Goal: Task Accomplishment & Management: Complete application form

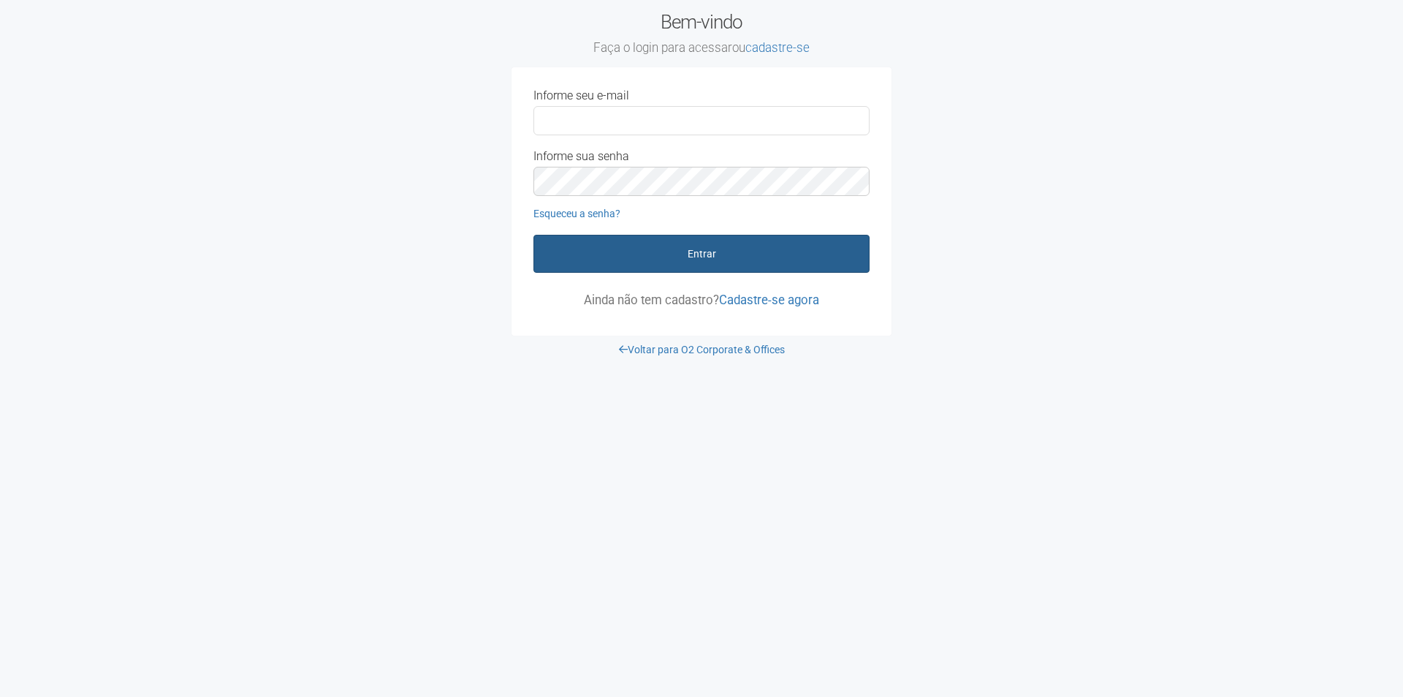
type input "**********"
click at [696, 252] on button "Entrar" at bounding box center [702, 254] width 336 height 38
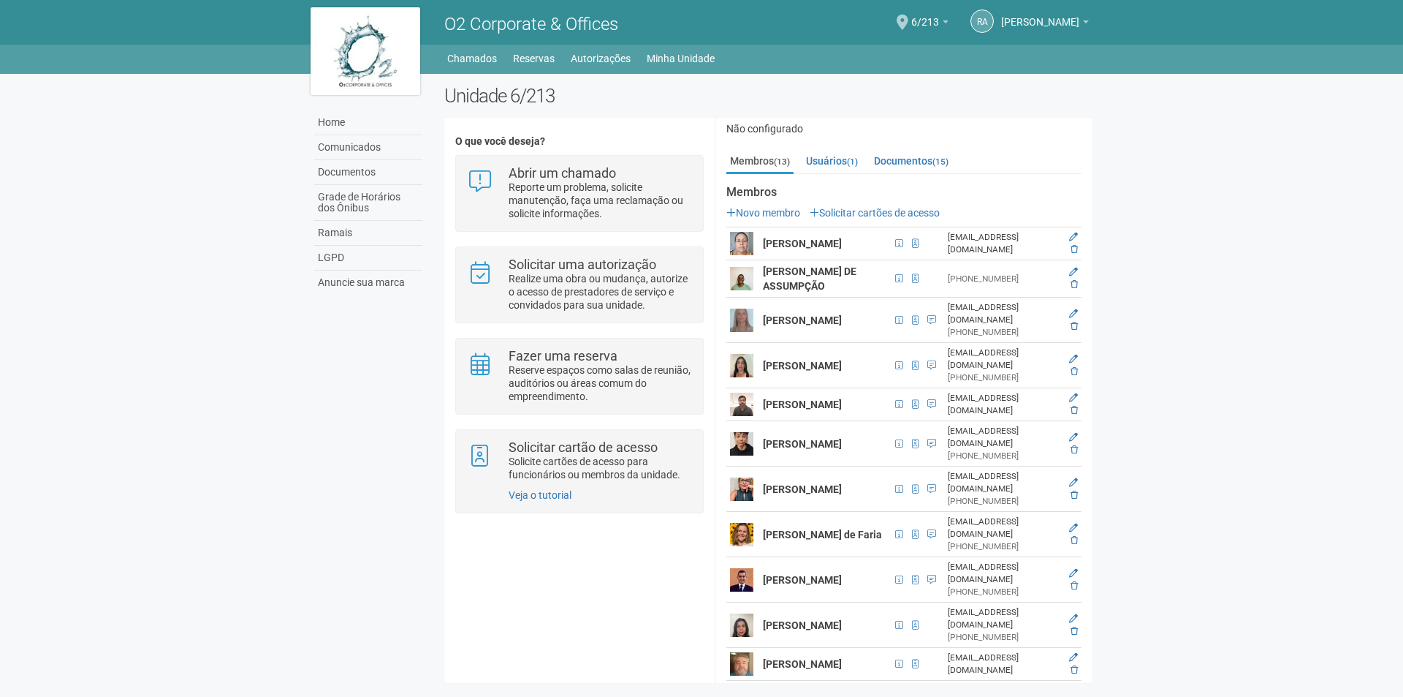
scroll to position [186, 0]
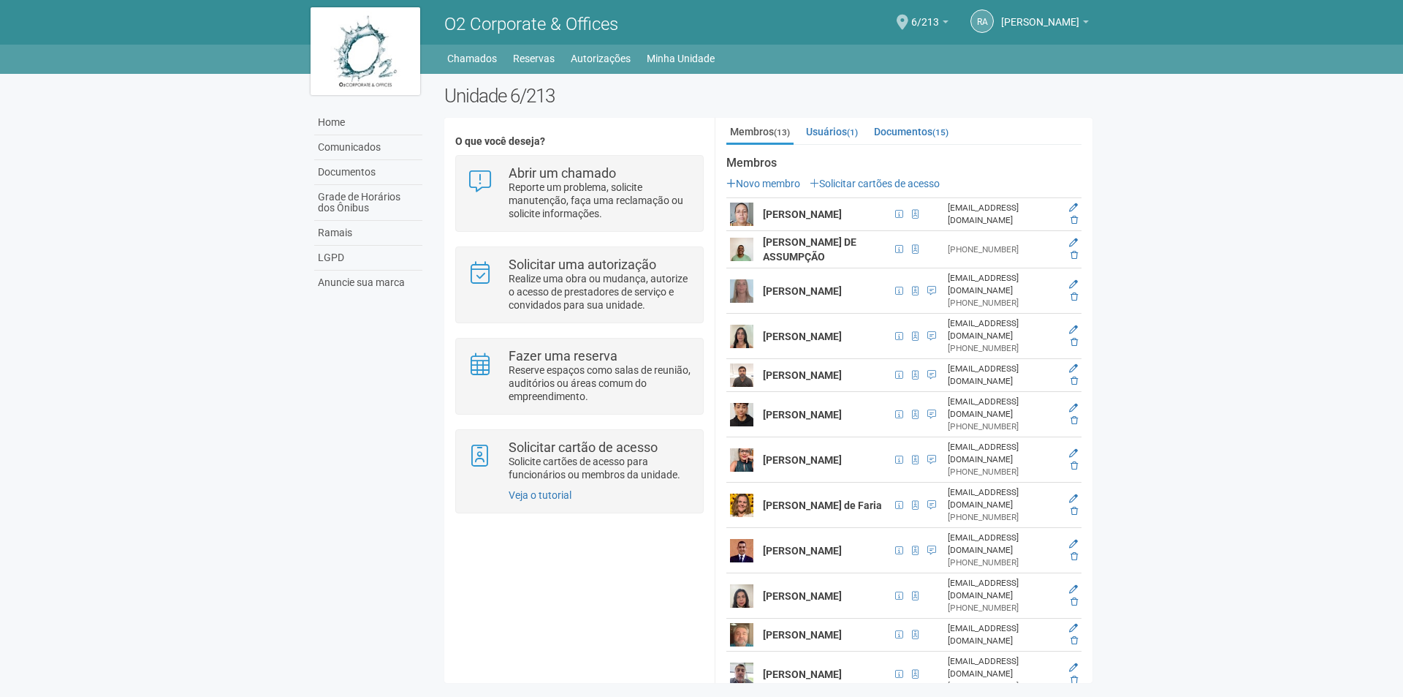
click at [745, 325] on img at bounding box center [741, 336] width 23 height 23
click at [1072, 325] on icon at bounding box center [1073, 329] width 9 height 9
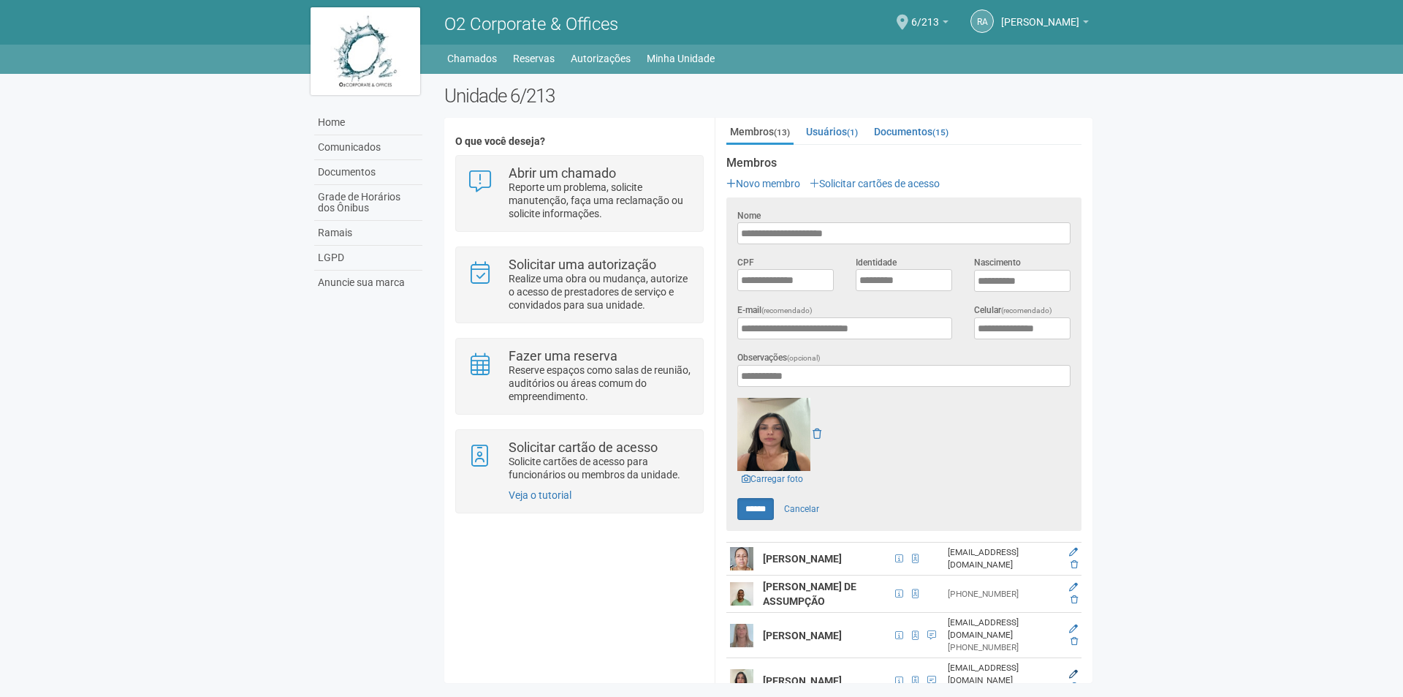
scroll to position [0, 0]
click at [1218, 354] on body "Aguarde... O2 Corporate & Offices RA ROSANGELA APARECIDA SANTOS HADDAD ROSANGEL…" at bounding box center [701, 348] width 1403 height 697
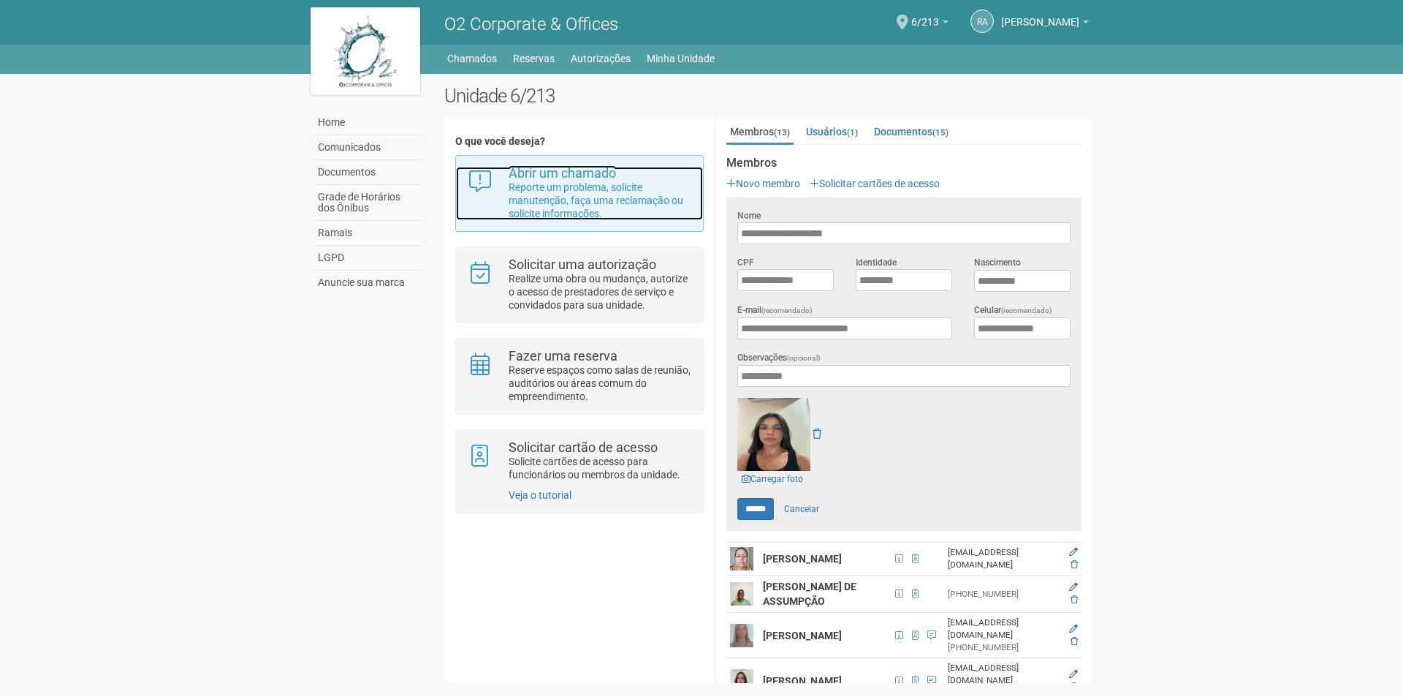
click at [522, 192] on p "Reporte um problema, solicite manutenção, faça uma reclamação ou solicite infor…" at bounding box center [600, 200] width 183 height 39
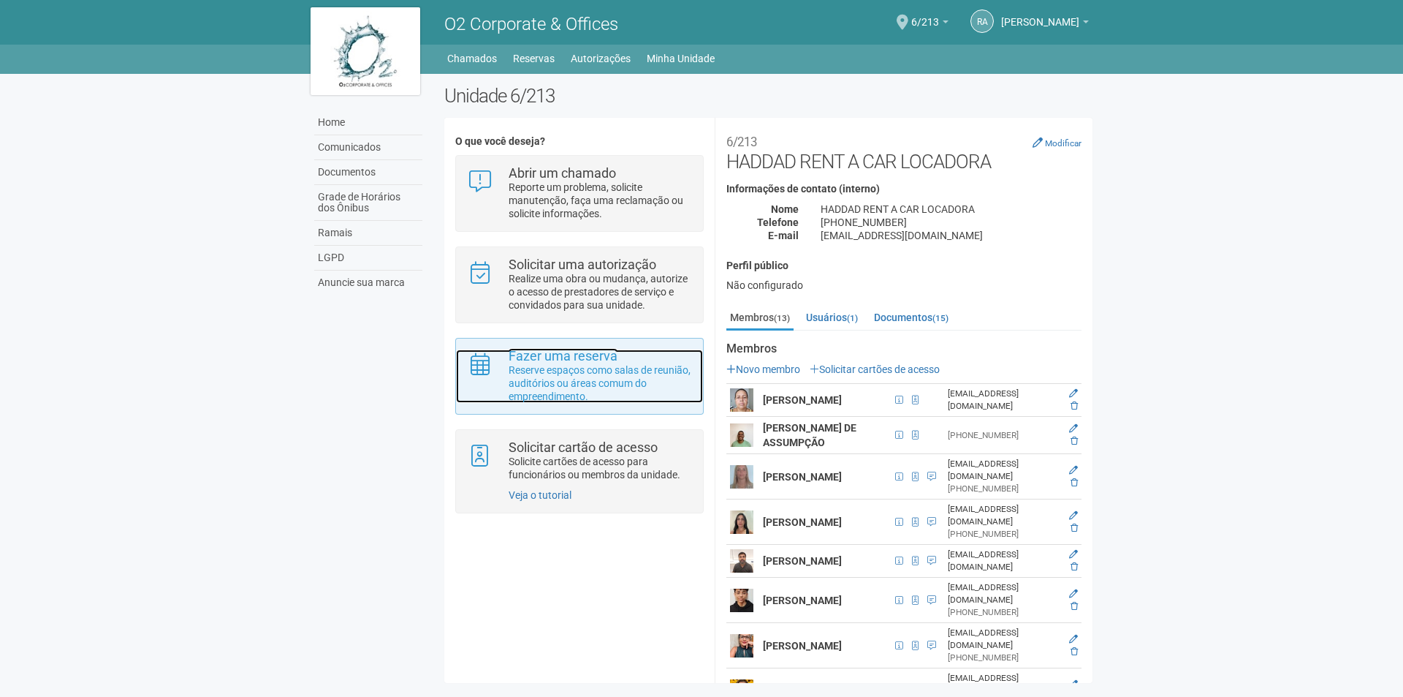
click at [577, 385] on p "Reserve espaços como salas de reunião, auditórios ou áreas comum do empreendime…" at bounding box center [600, 382] width 183 height 39
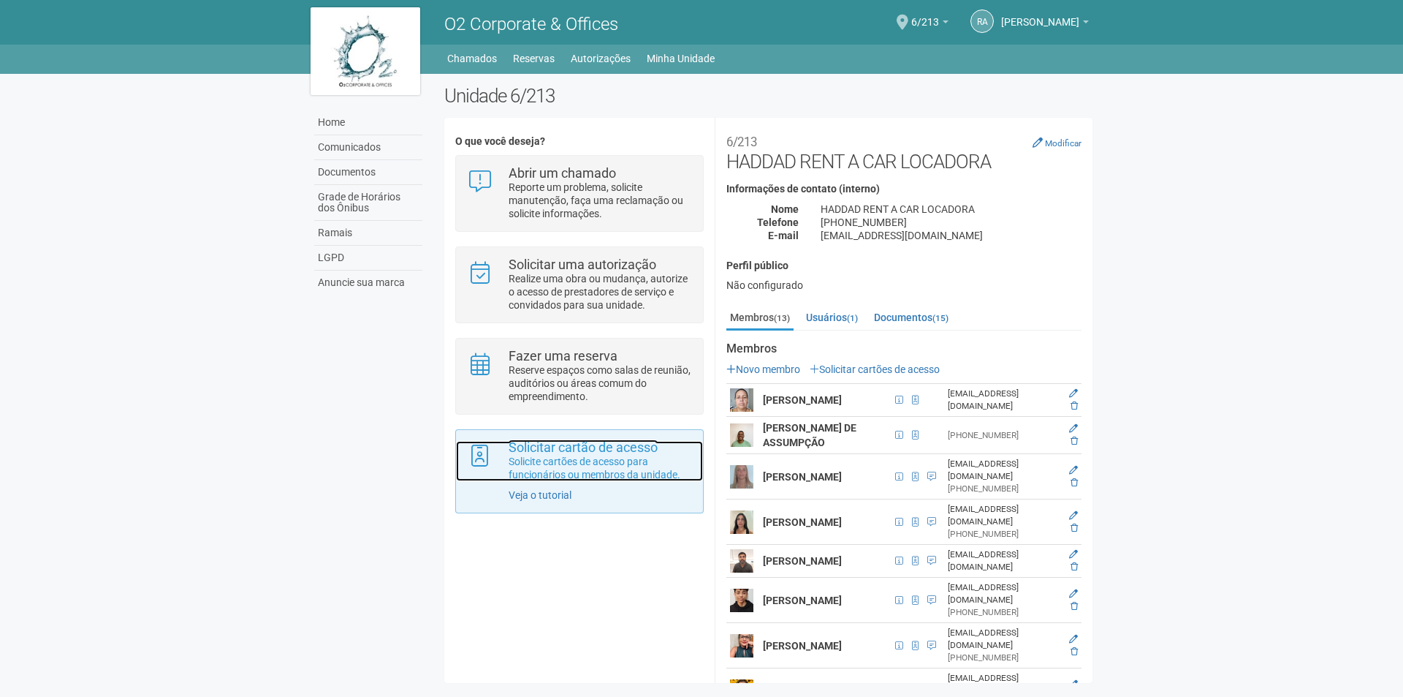
click at [583, 455] on p "Solicite cartões de acesso para funcionários ou membros da unidade." at bounding box center [600, 468] width 183 height 26
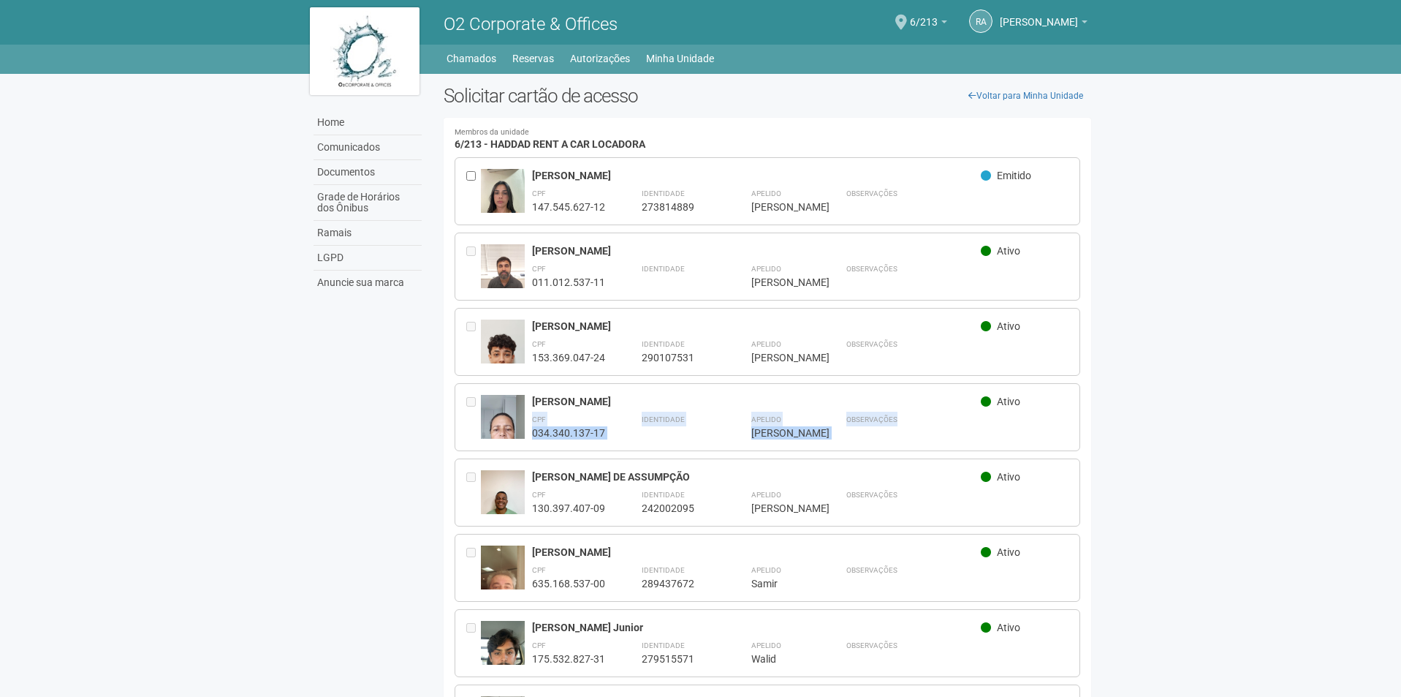
drag, startPoint x: 1400, startPoint y: 391, endPoint x: 1403, endPoint y: 439, distance: 48.3
click at [1401, 439] on html "Aguarde... O2 Corporate & Offices RA [PERSON_NAME] [PERSON_NAME] HADDAD [EMAIL_…" at bounding box center [700, 348] width 1401 height 697
drag, startPoint x: 1273, startPoint y: 383, endPoint x: 1290, endPoint y: 382, distance: 16.8
click at [1275, 384] on body "Aguarde... O2 Corporate & Offices RA [PERSON_NAME] [PERSON_NAME] HADDAD [EMAIL_…" at bounding box center [700, 348] width 1401 height 697
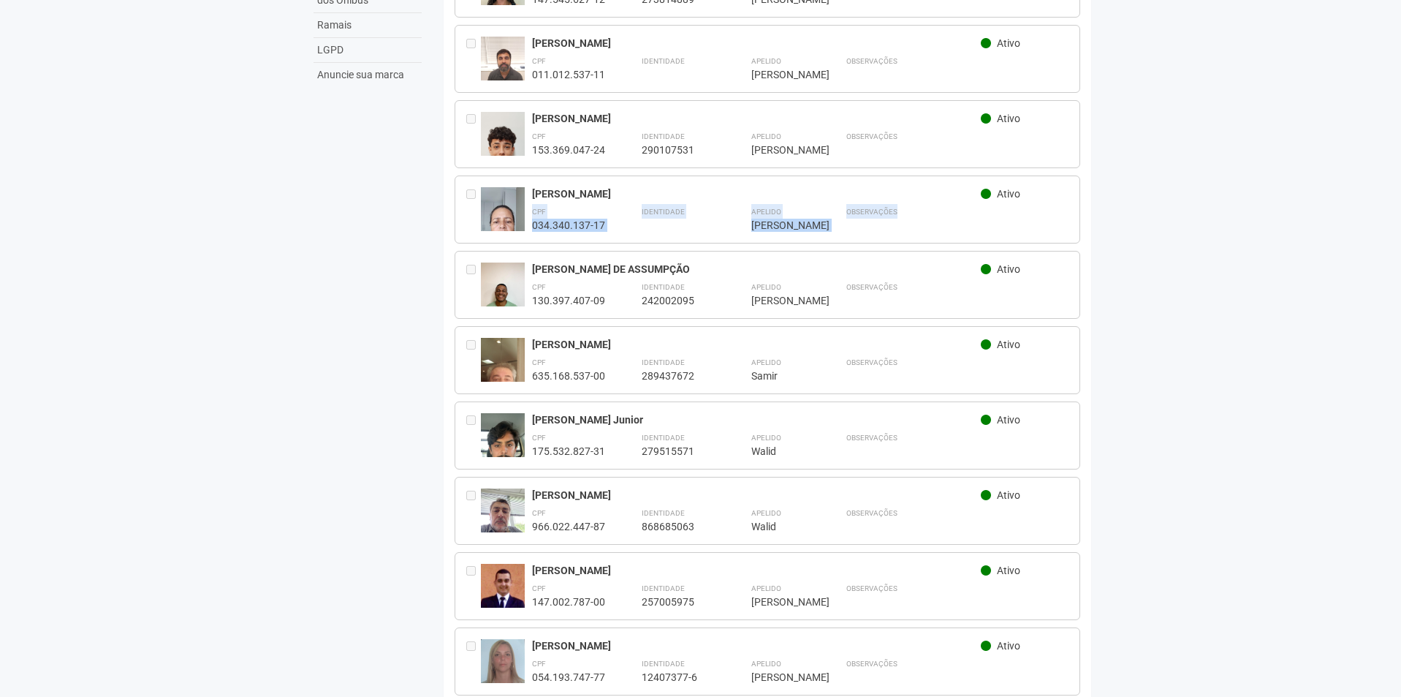
scroll to position [128, 0]
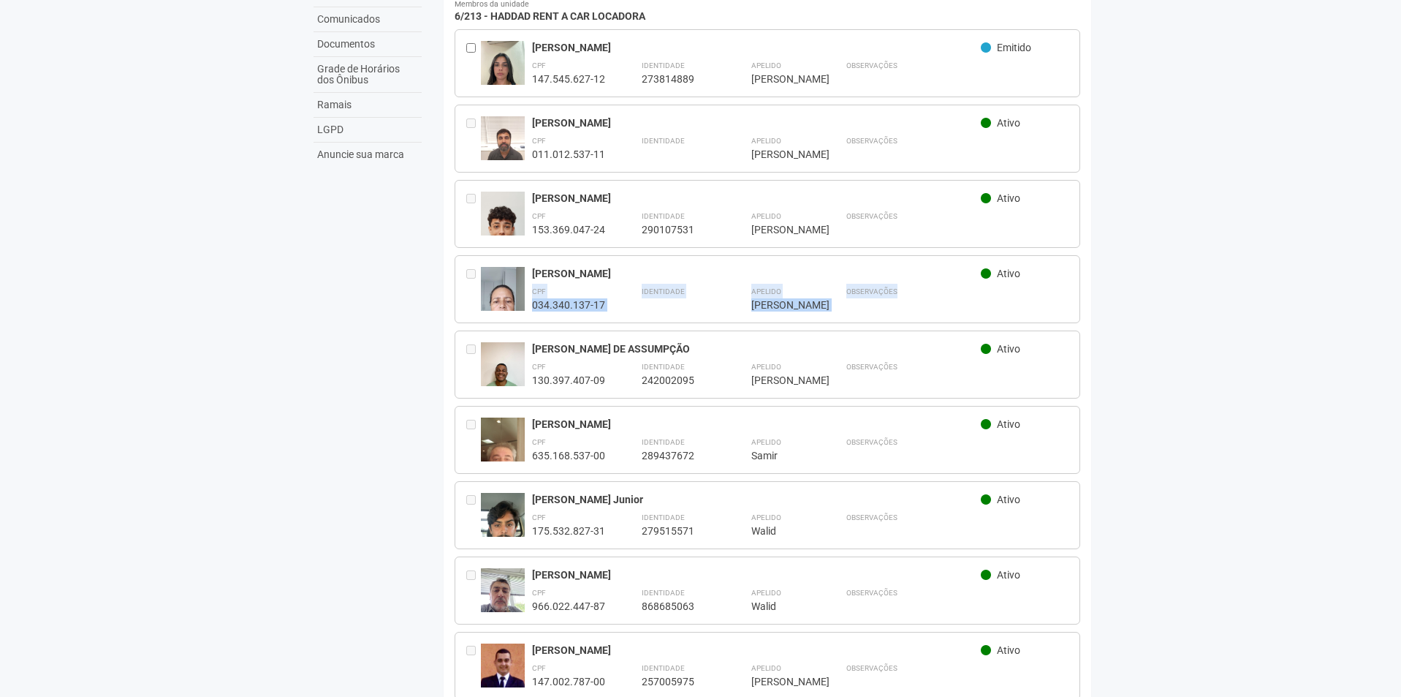
click at [1246, 288] on body "Aguarde... O2 Corporate & Offices RA [PERSON_NAME] [PERSON_NAME] HADDAD [EMAIL_…" at bounding box center [700, 220] width 1401 height 697
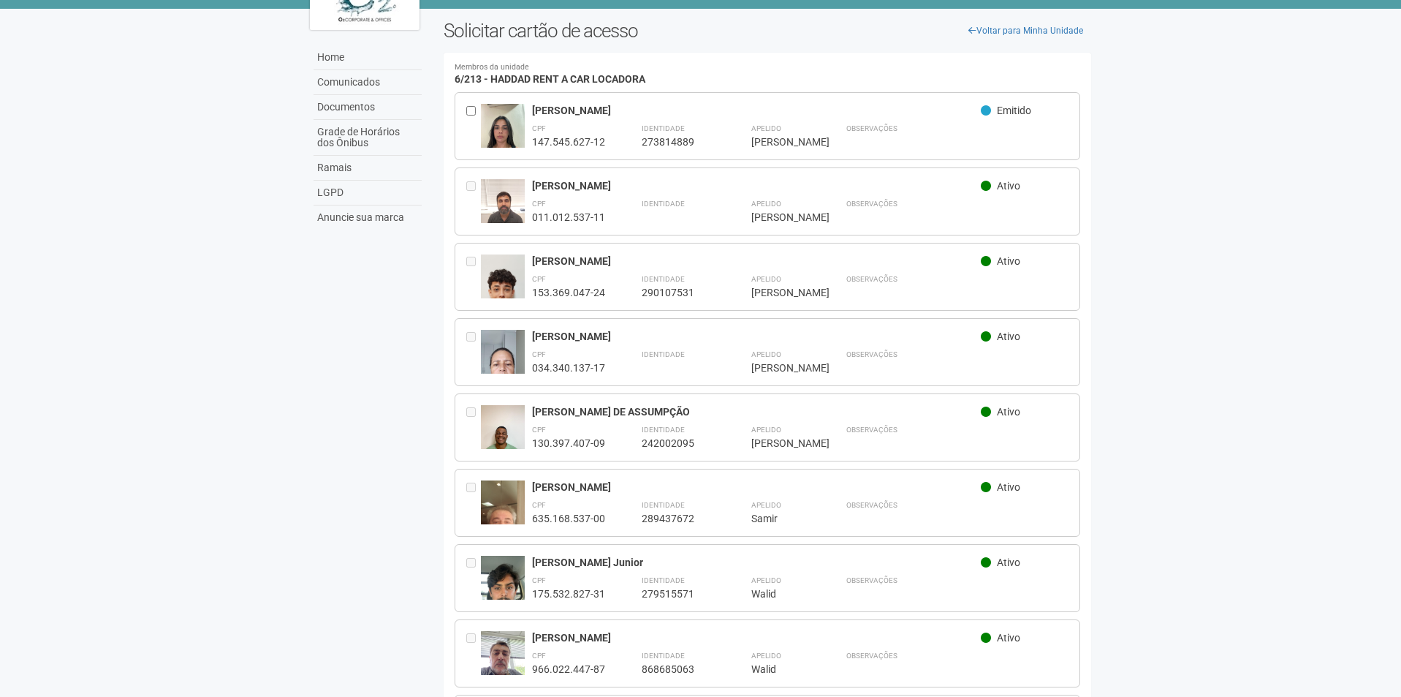
scroll to position [0, 0]
